Goal: Transaction & Acquisition: Purchase product/service

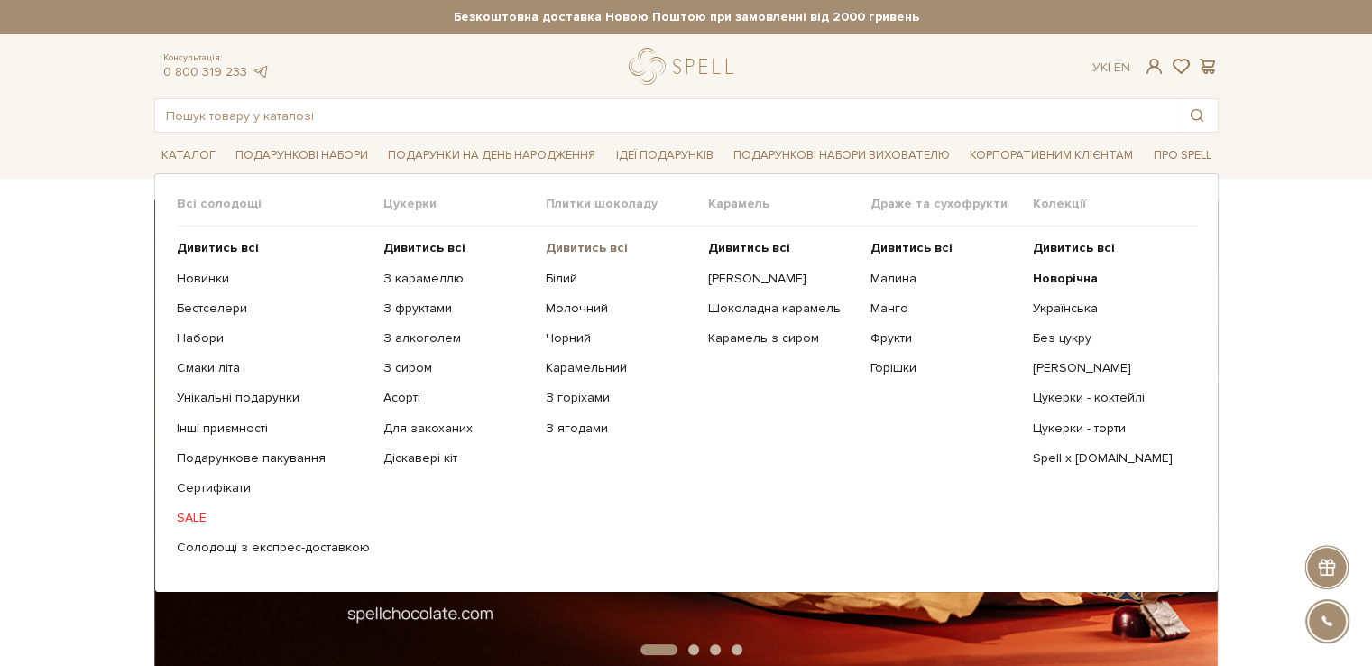
click at [574, 243] on b "Дивитись всі" at bounding box center [587, 247] width 82 height 15
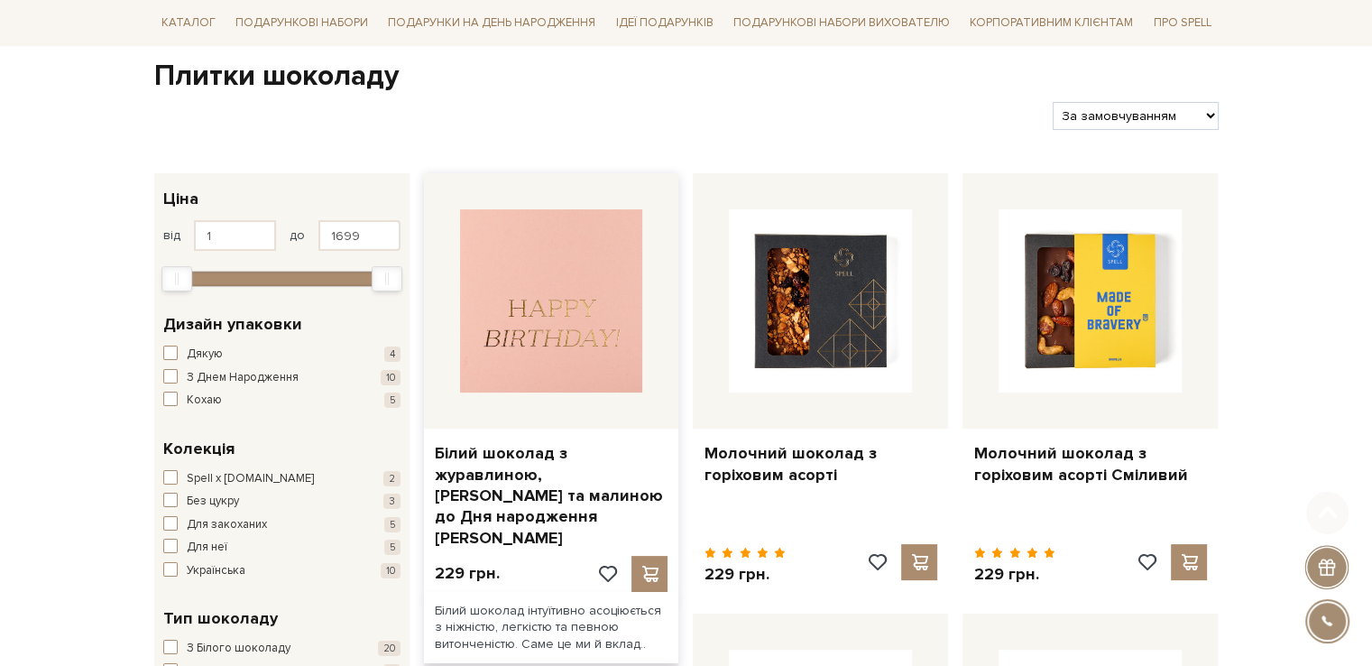
scroll to position [180, 0]
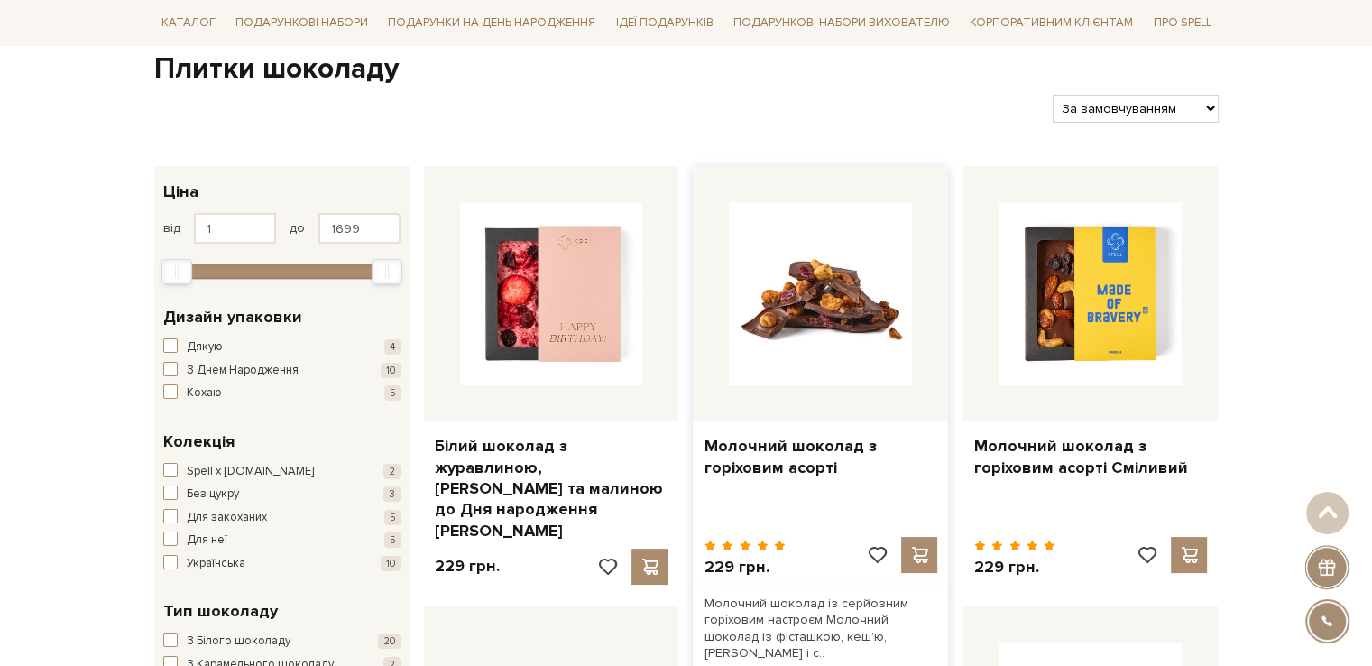
click at [794, 337] on img at bounding box center [820, 293] width 183 height 183
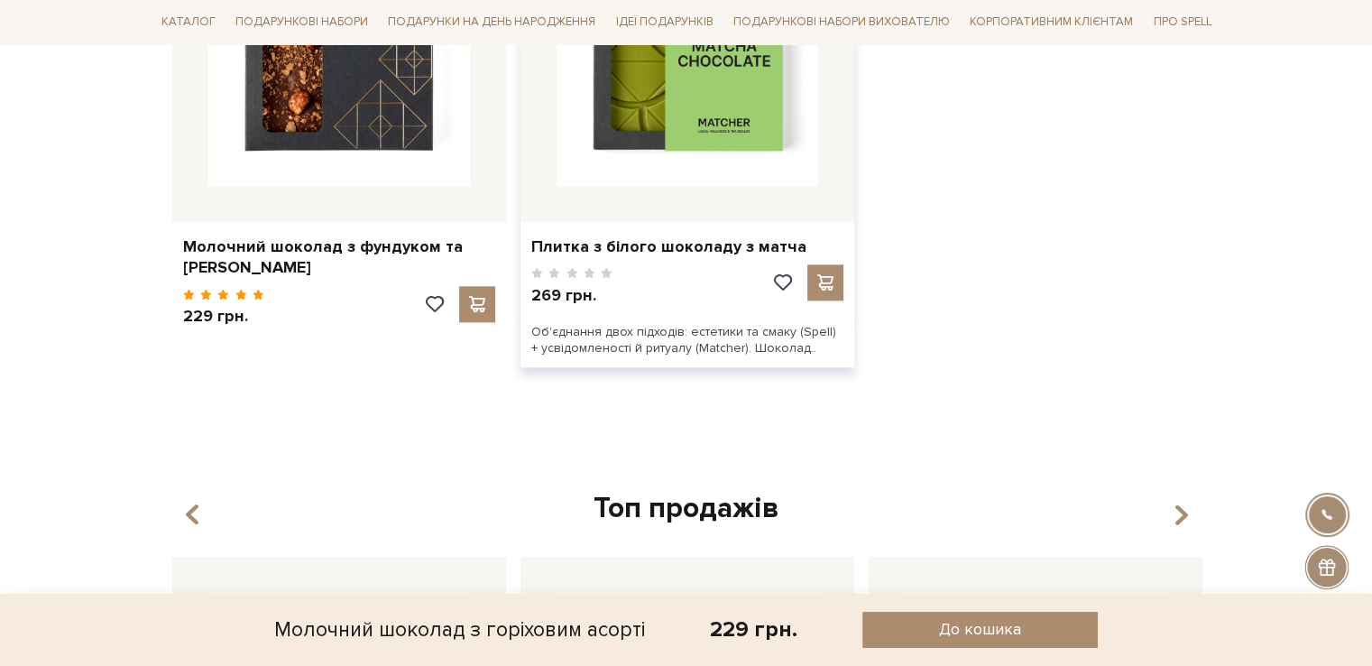
scroll to position [2166, 0]
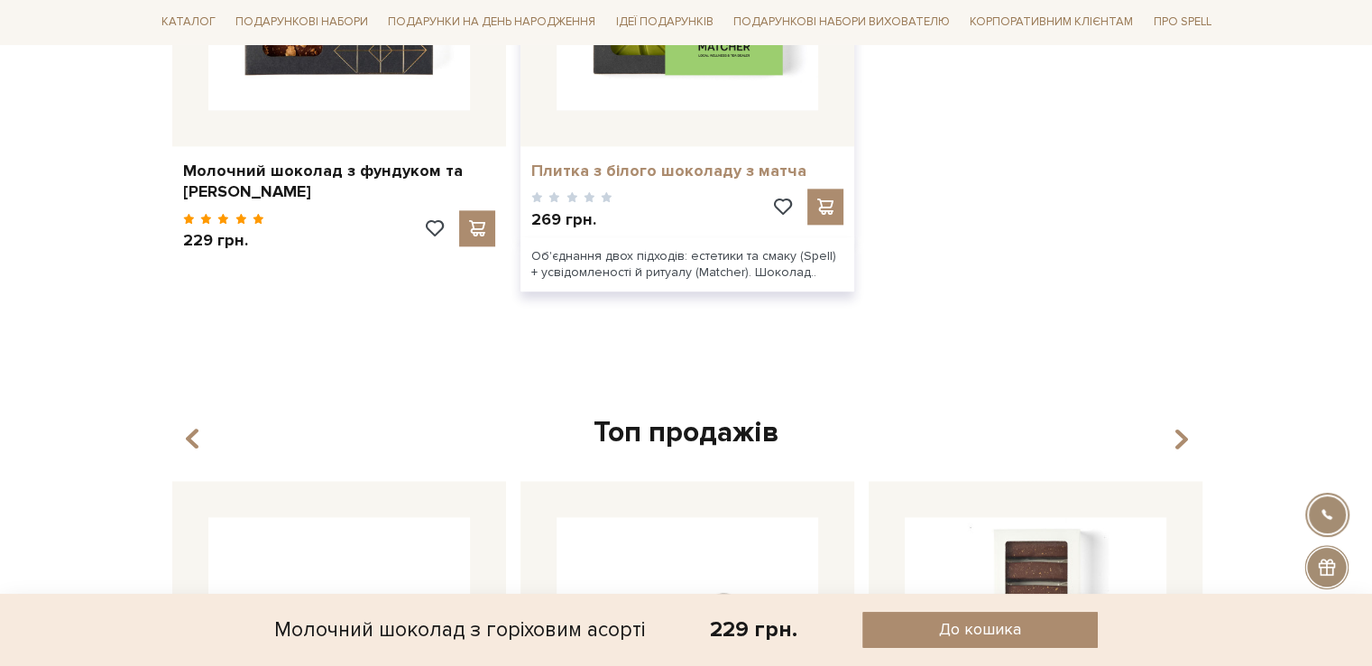
click at [624, 161] on link "Плитка з білого шоколаду з матча" at bounding box center [687, 171] width 312 height 21
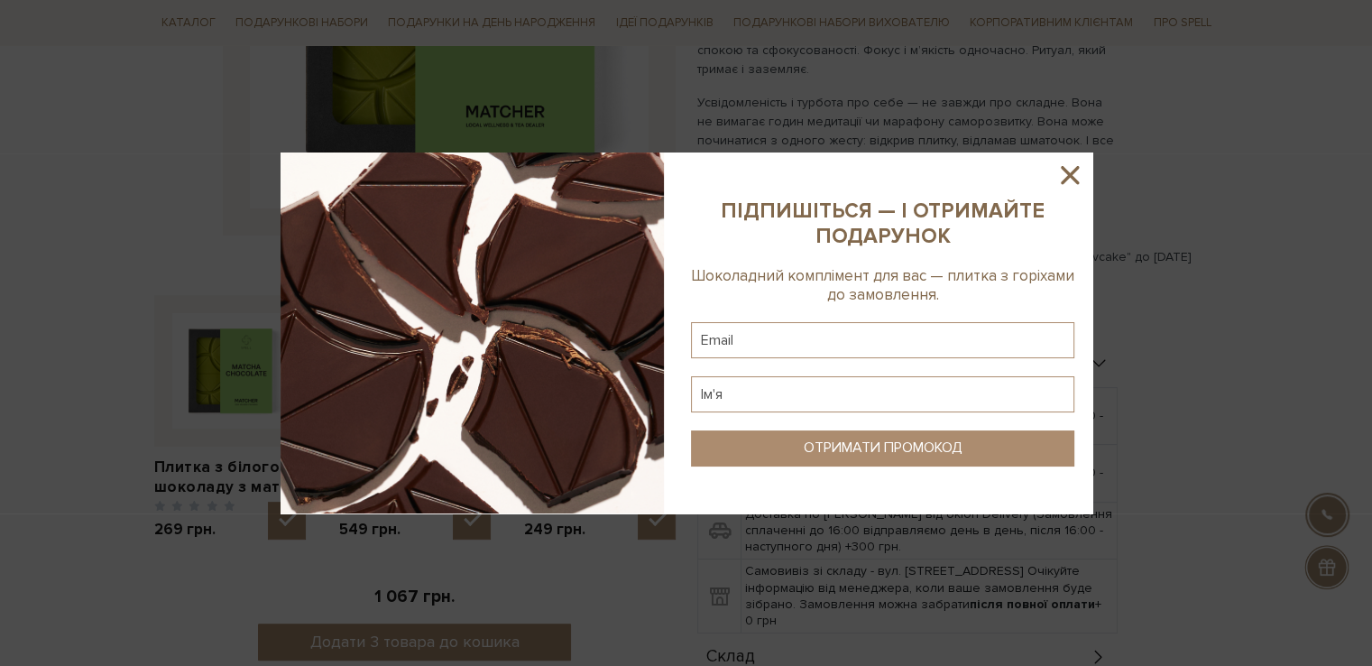
scroll to position [383, 0]
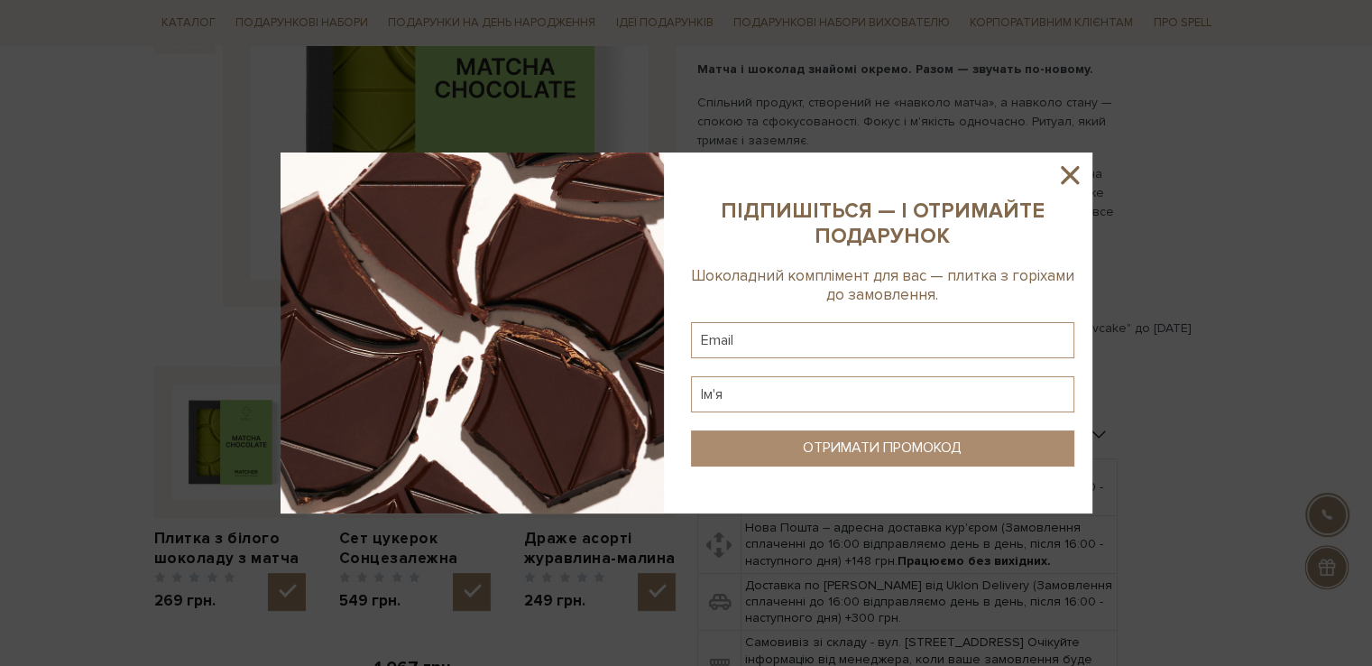
click at [1073, 178] on icon at bounding box center [1070, 175] width 18 height 18
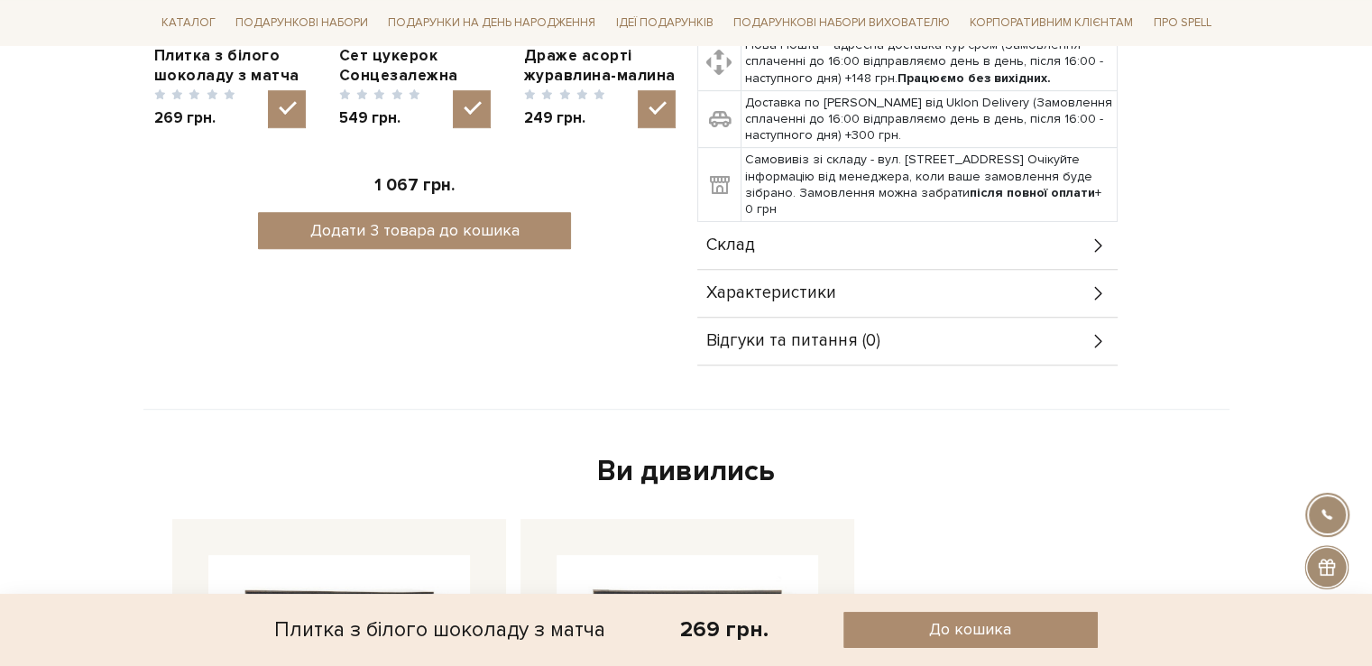
scroll to position [835, 0]
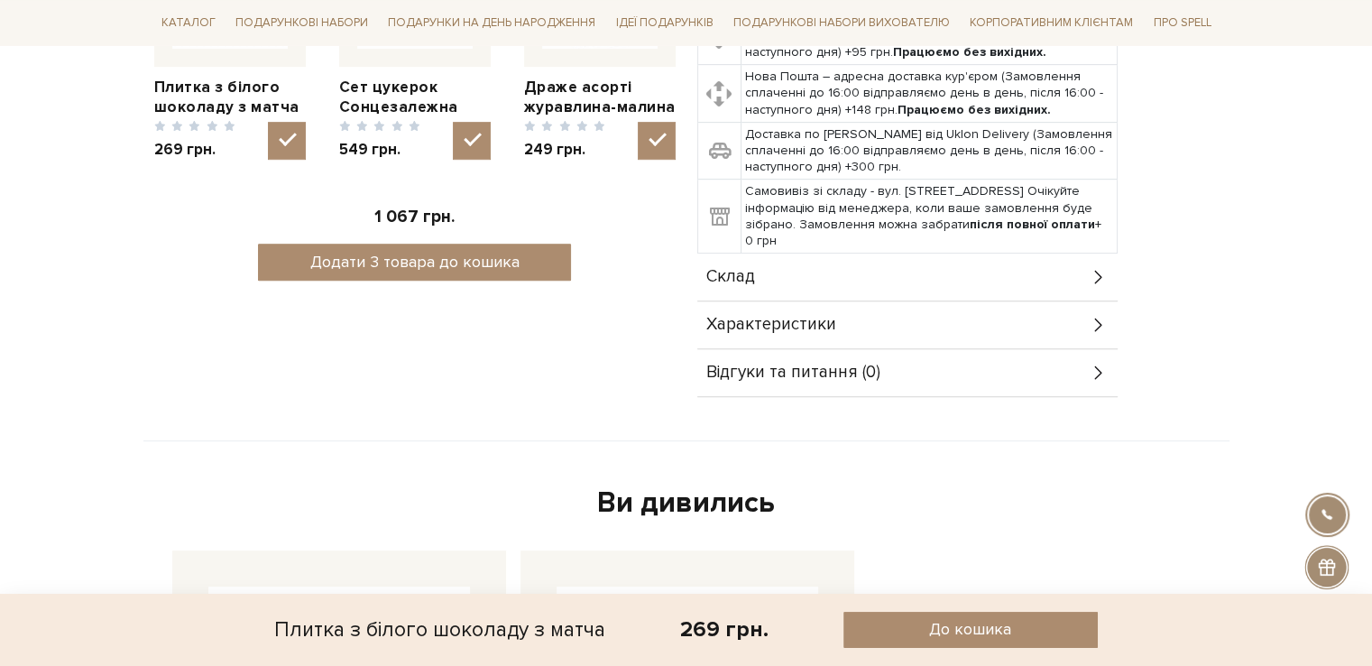
click at [1036, 274] on div "Склад" at bounding box center [907, 277] width 420 height 47
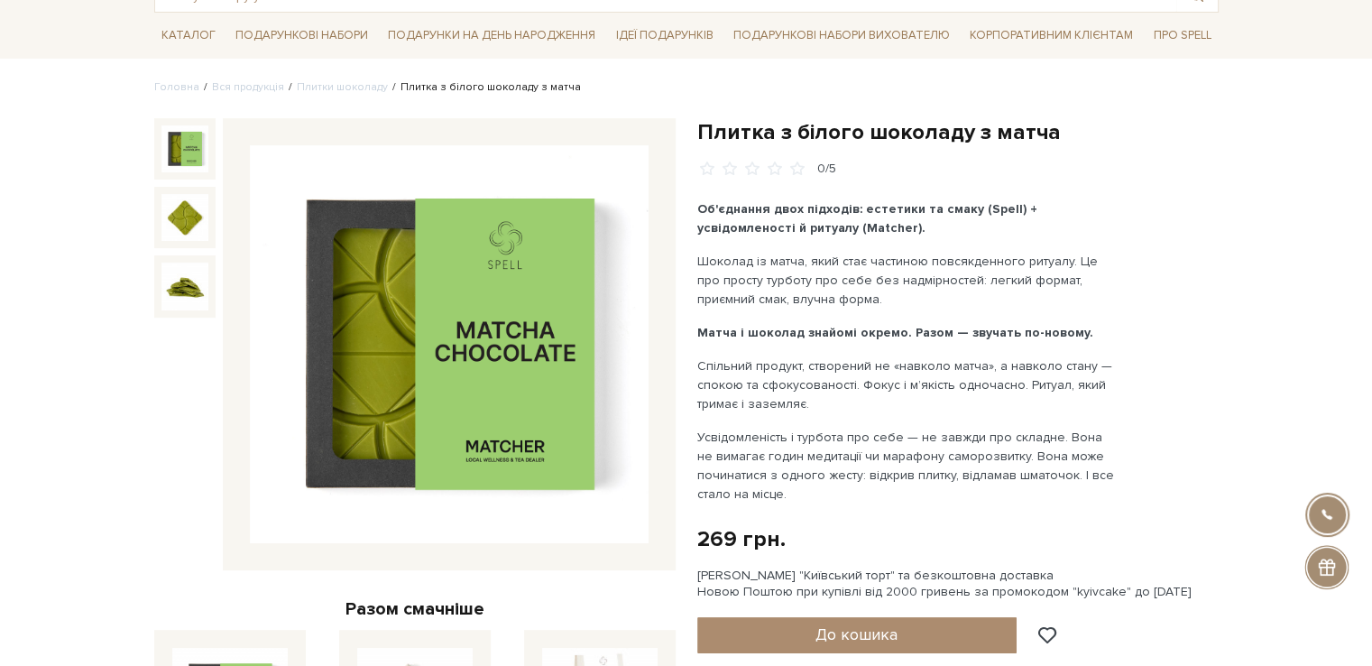
scroll to position [0, 0]
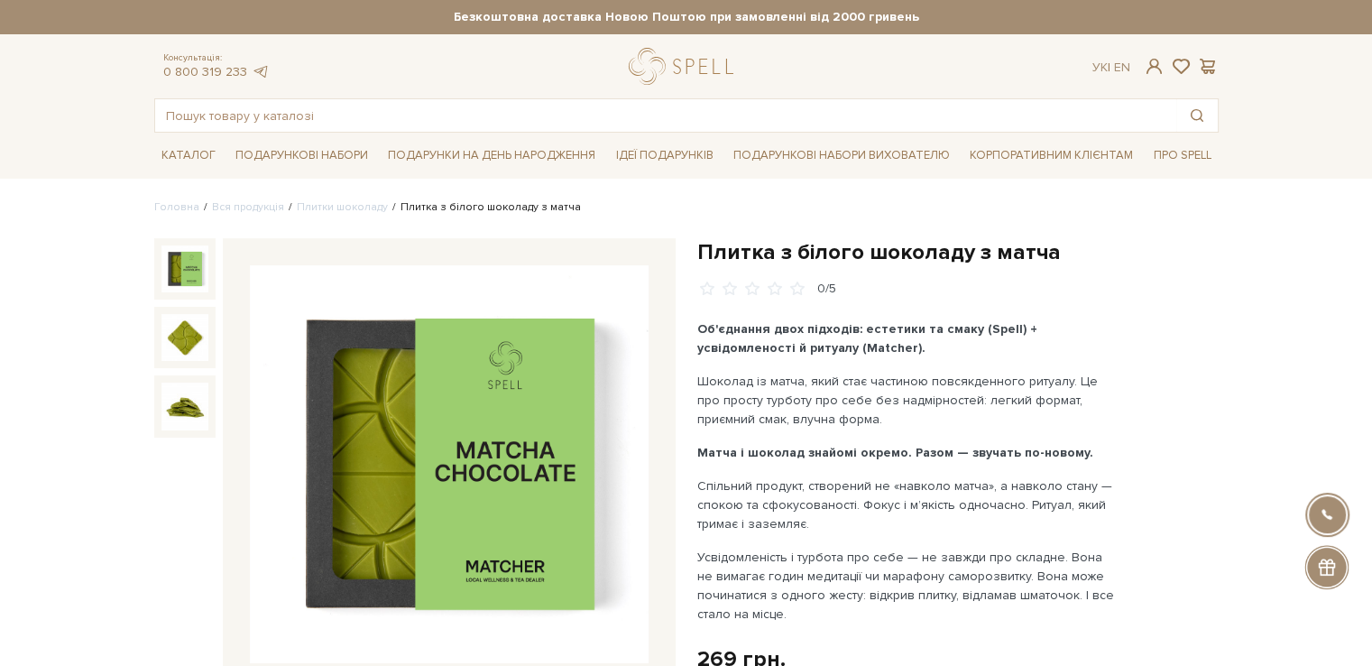
click at [752, 251] on h1 "Плитка з білого шоколаду з матча" at bounding box center [958, 252] width 522 height 28
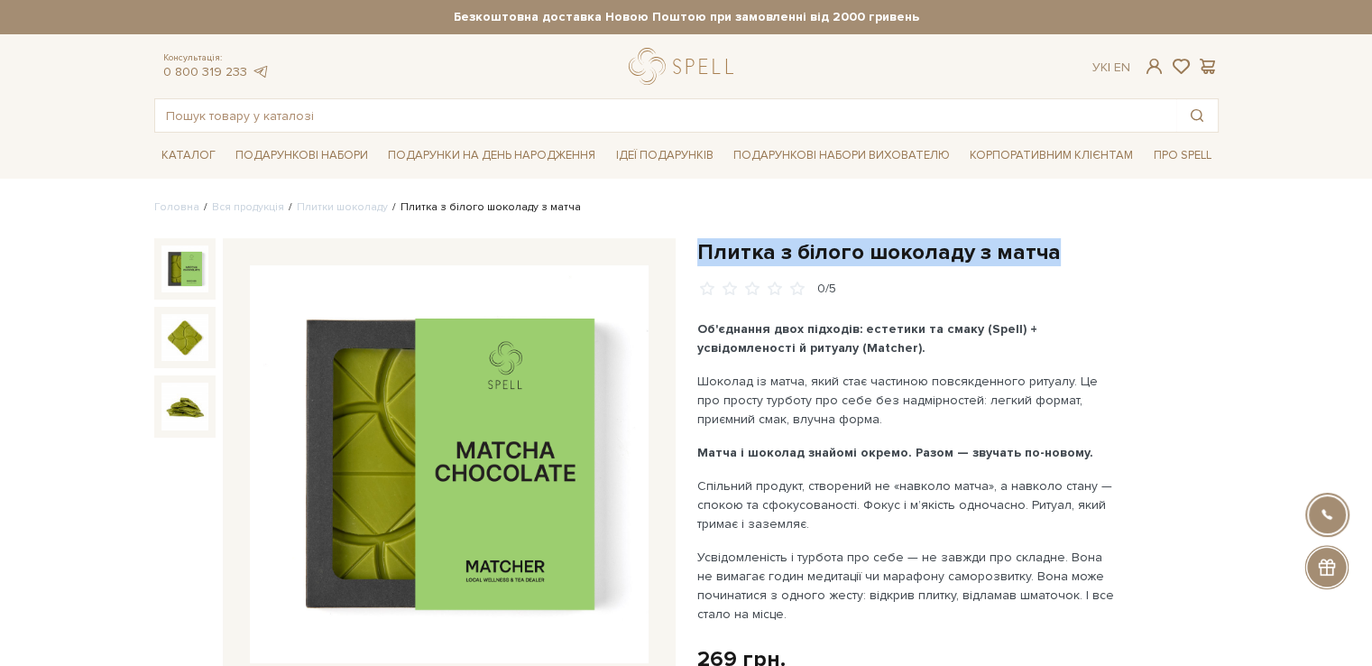
click at [752, 251] on h1 "Плитка з білого шоколаду з матча" at bounding box center [958, 252] width 522 height 28
copy div "Плитка з білого шоколаду з матча"
